Goal: Information Seeking & Learning: Learn about a topic

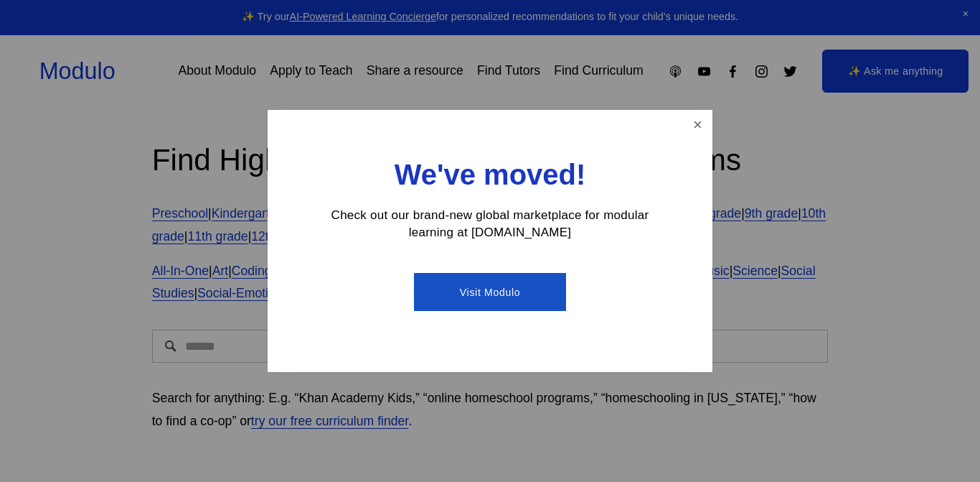
click at [696, 125] on link "Close" at bounding box center [697, 124] width 25 height 25
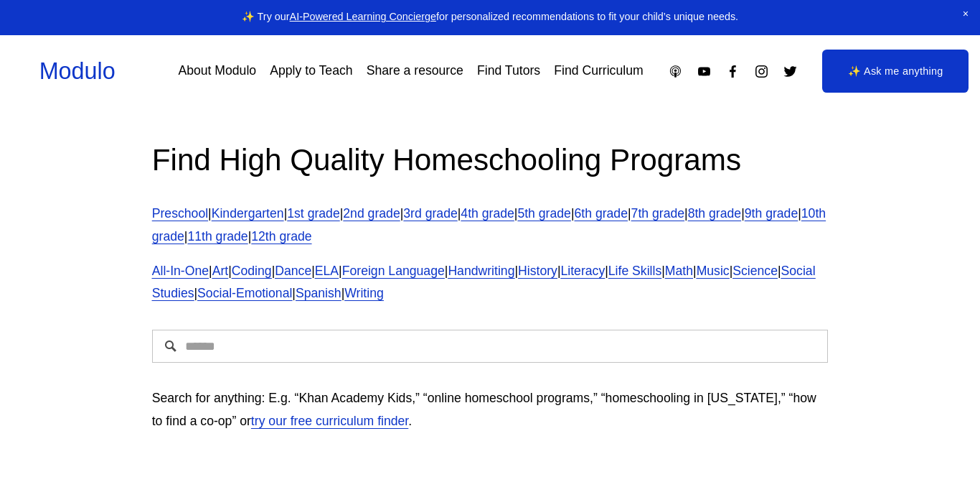
click at [958, 24] on span "Close Announcement" at bounding box center [966, 14] width 29 height 29
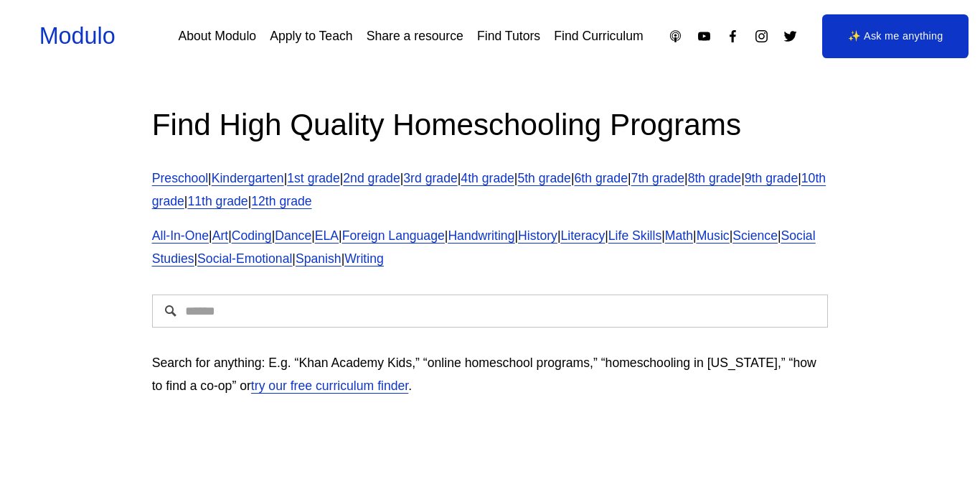
click at [457, 184] on link "3rd grade" at bounding box center [430, 178] width 54 height 14
click at [763, 314] on input "Search" at bounding box center [490, 310] width 677 height 33
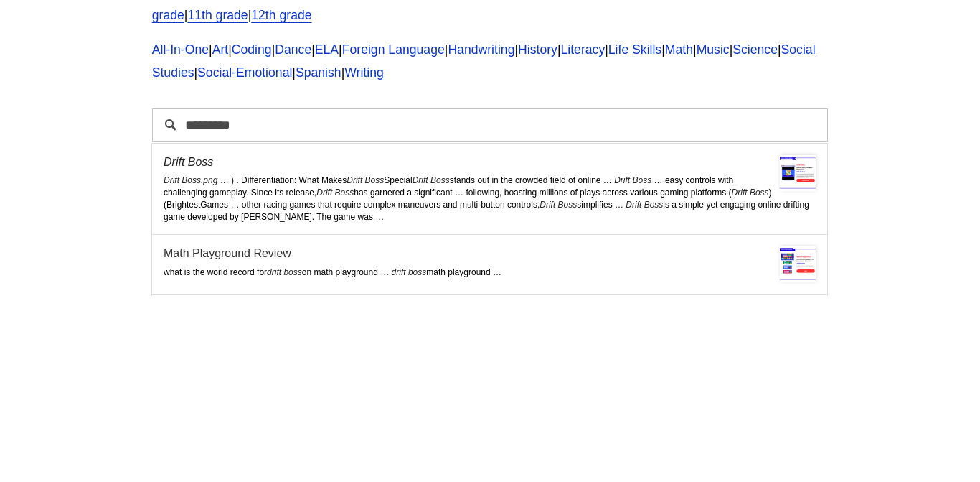
type input "*********"
click at [184, 351] on em "Drift" at bounding box center [174, 348] width 21 height 12
